Goal: Task Accomplishment & Management: Manage account settings

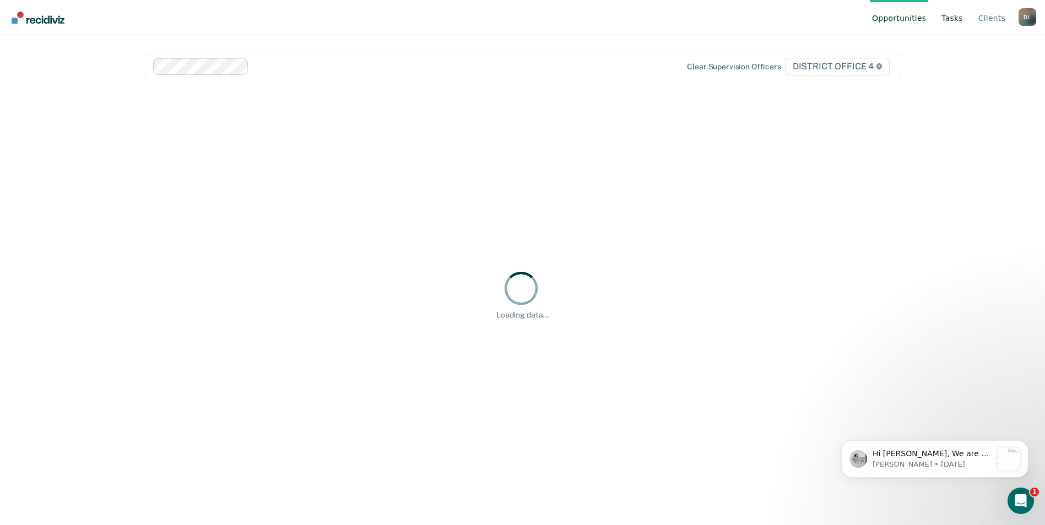
click at [954, 19] on link "Tasks" at bounding box center [952, 17] width 26 height 35
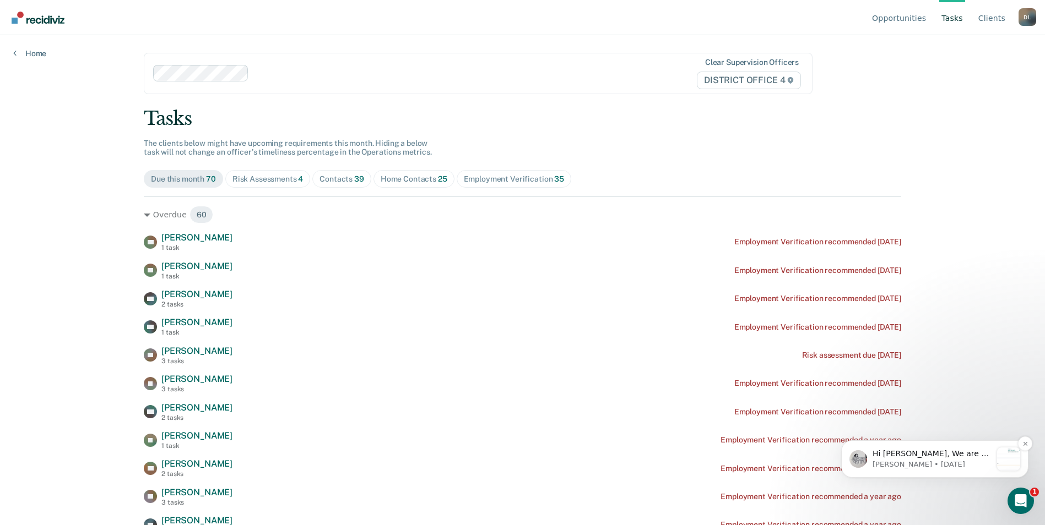
click at [957, 466] on p "[PERSON_NAME] • [DATE]" at bounding box center [931, 465] width 119 height 10
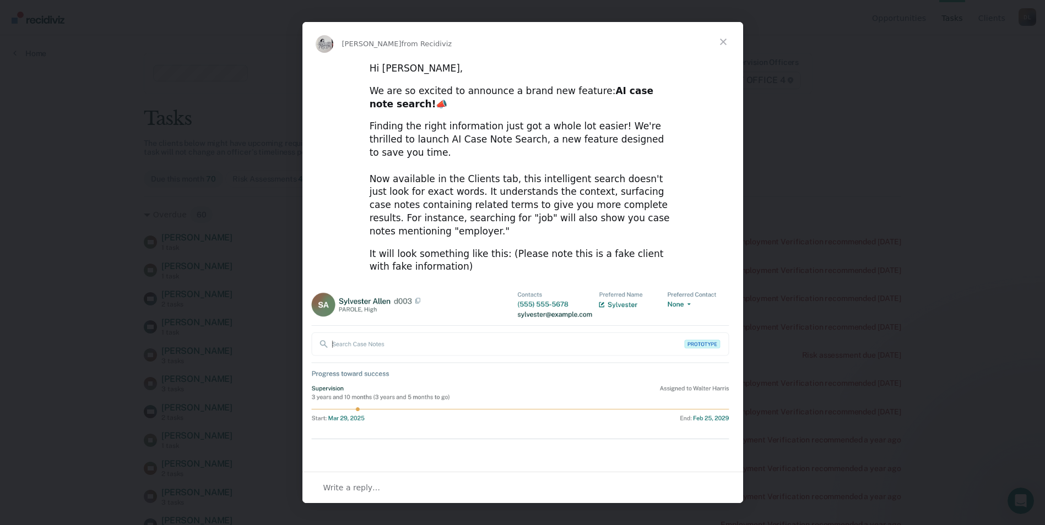
click at [726, 40] on span "Close" at bounding box center [723, 42] width 40 height 40
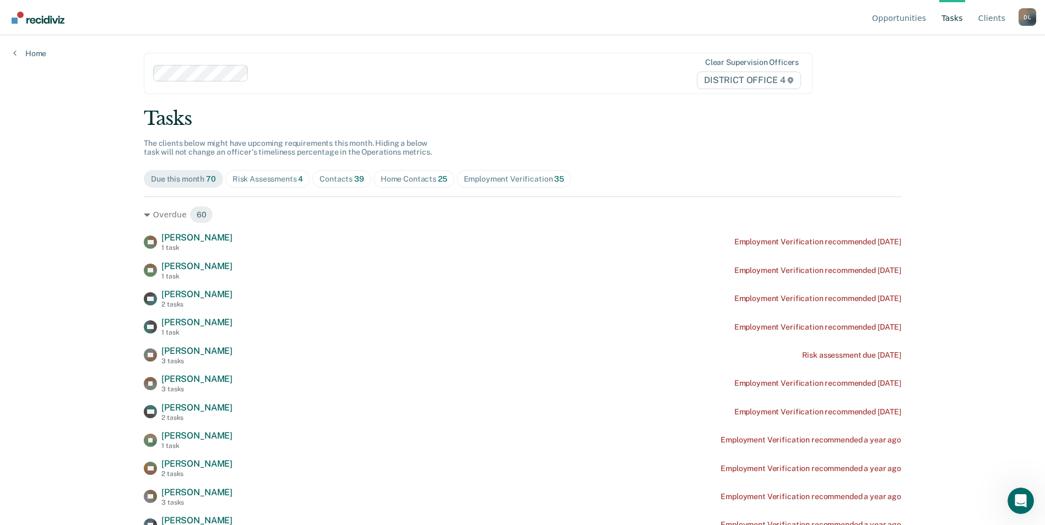
click at [955, 16] on link "Tasks" at bounding box center [952, 17] width 26 height 35
click at [409, 182] on div "Home Contacts 25" at bounding box center [413, 179] width 67 height 9
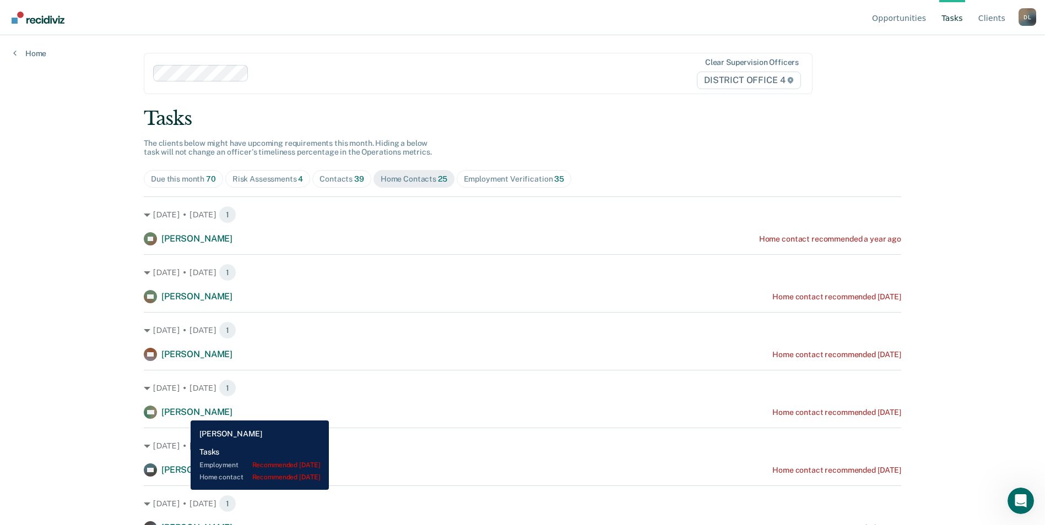
click at [183, 412] on span "[PERSON_NAME]" at bounding box center [196, 412] width 71 height 10
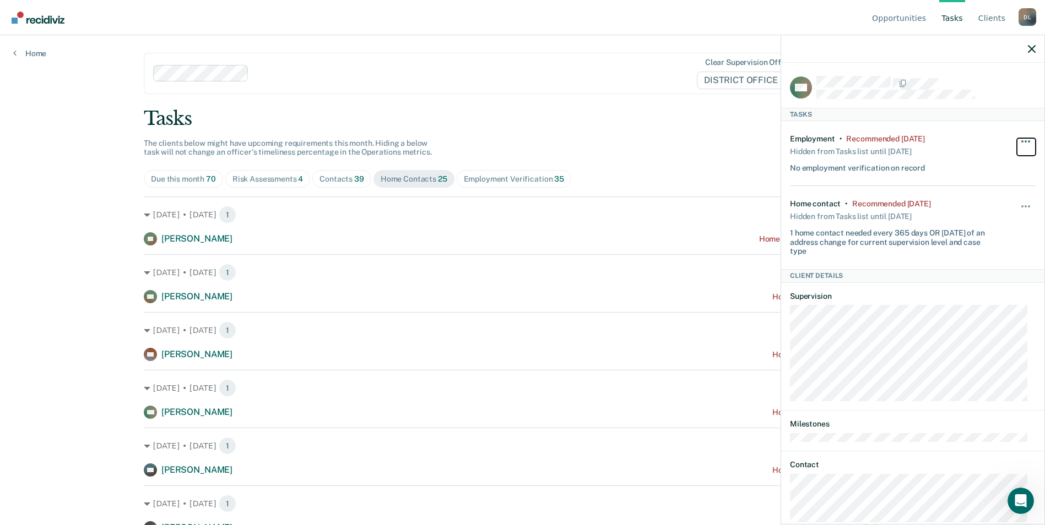
click at [1020, 138] on button "button" at bounding box center [1025, 147] width 19 height 18
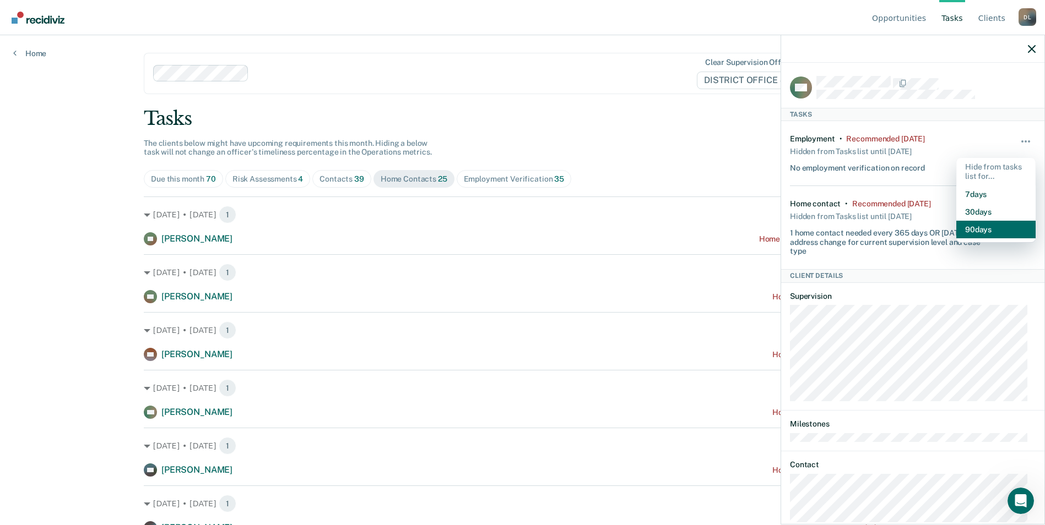
click at [976, 225] on button "90 days" at bounding box center [995, 230] width 79 height 18
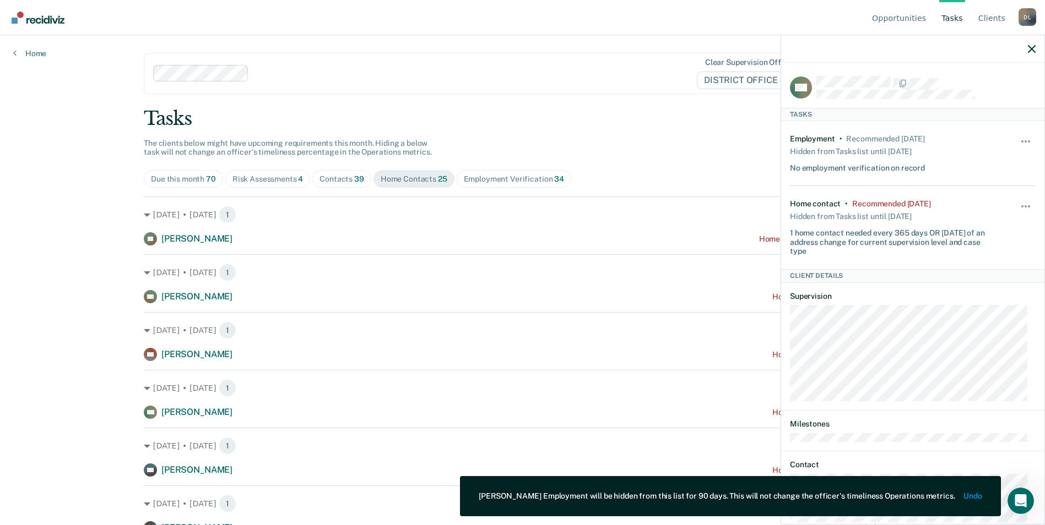
click at [1019, 199] on div "Hide from tasks list for... 7 days 30 days 90 days" at bounding box center [1025, 227] width 19 height 57
click at [1018, 205] on button "button" at bounding box center [1025, 212] width 19 height 18
click at [980, 295] on button "90 days" at bounding box center [995, 295] width 79 height 18
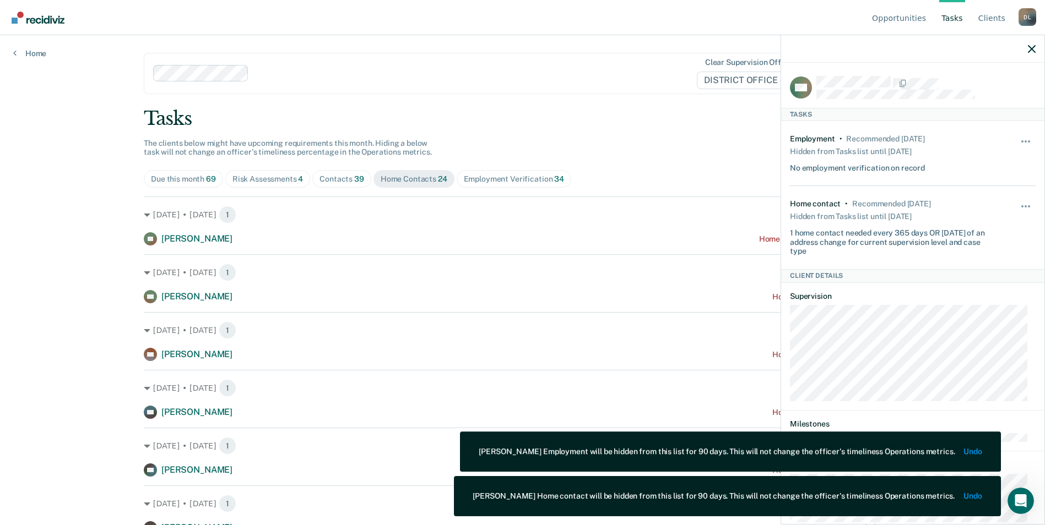
click at [1036, 50] on div at bounding box center [912, 49] width 263 height 28
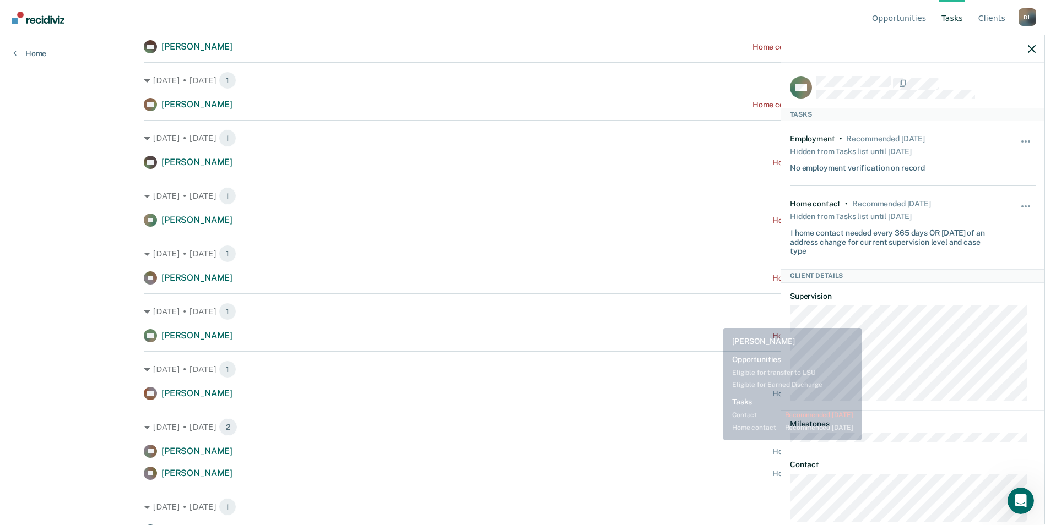
scroll to position [771, 0]
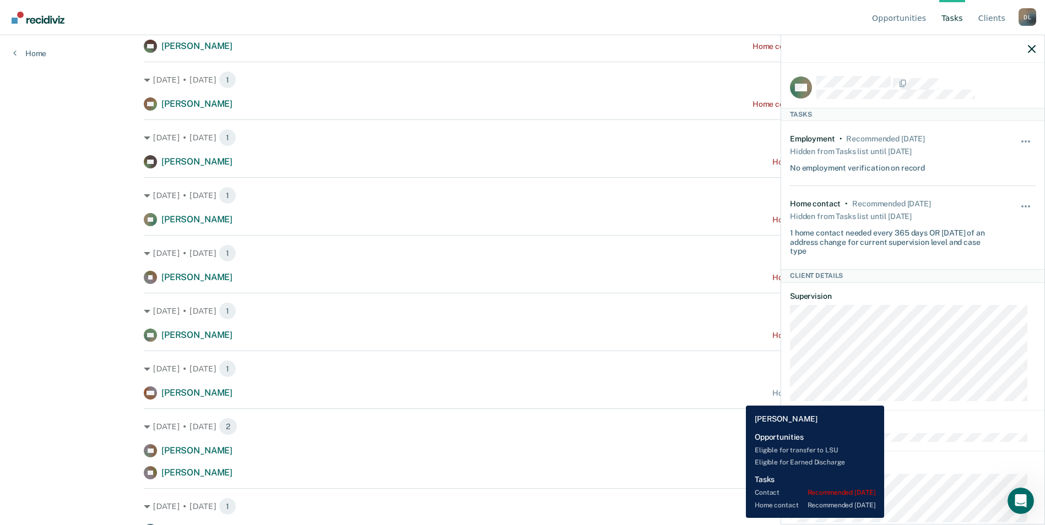
click at [737, 398] on div "NM [PERSON_NAME] Home contact recommended [DATE]" at bounding box center [522, 393] width 757 height 13
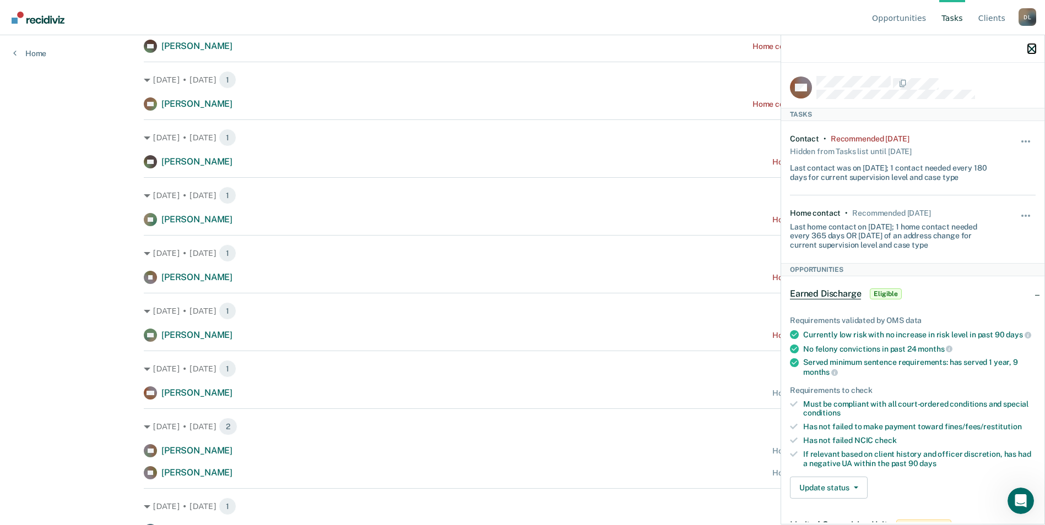
click at [1030, 50] on icon "button" at bounding box center [1031, 49] width 8 height 8
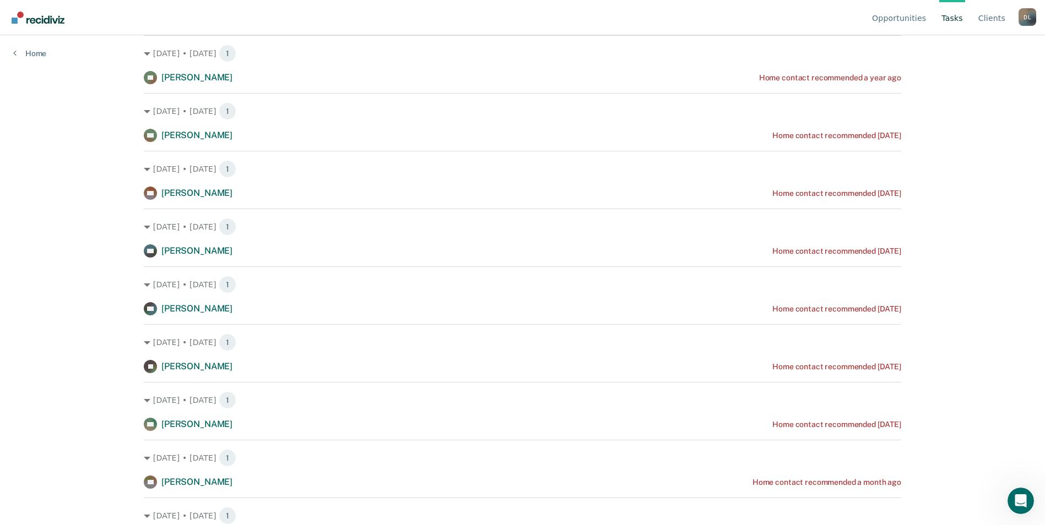
scroll to position [0, 0]
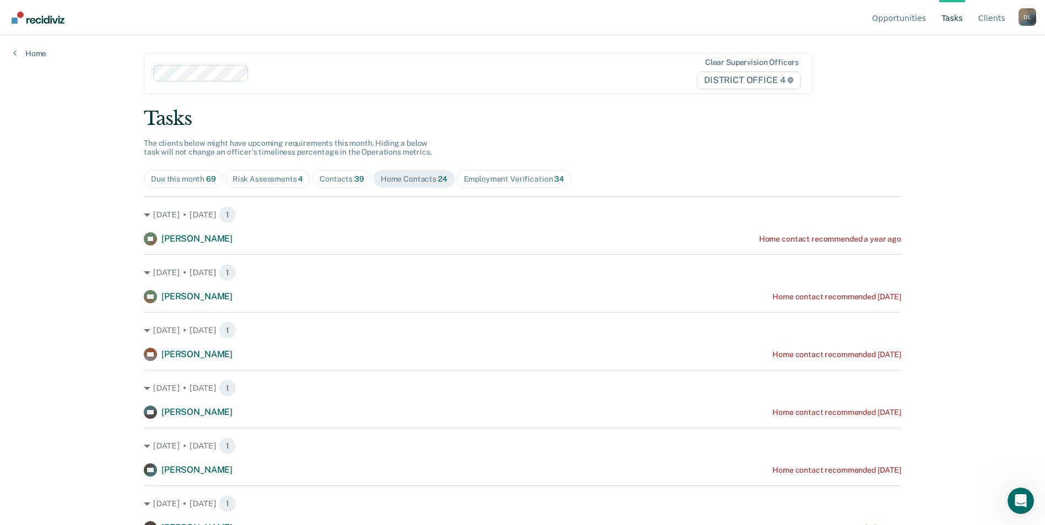
click at [1045, 525] on html "Looks like you’re using Internet Explorer 11. For faster loading and a better e…" at bounding box center [522, 262] width 1045 height 525
click at [246, 177] on div "Risk Assessments 4" at bounding box center [267, 179] width 71 height 9
